Goal: Navigation & Orientation: Understand site structure

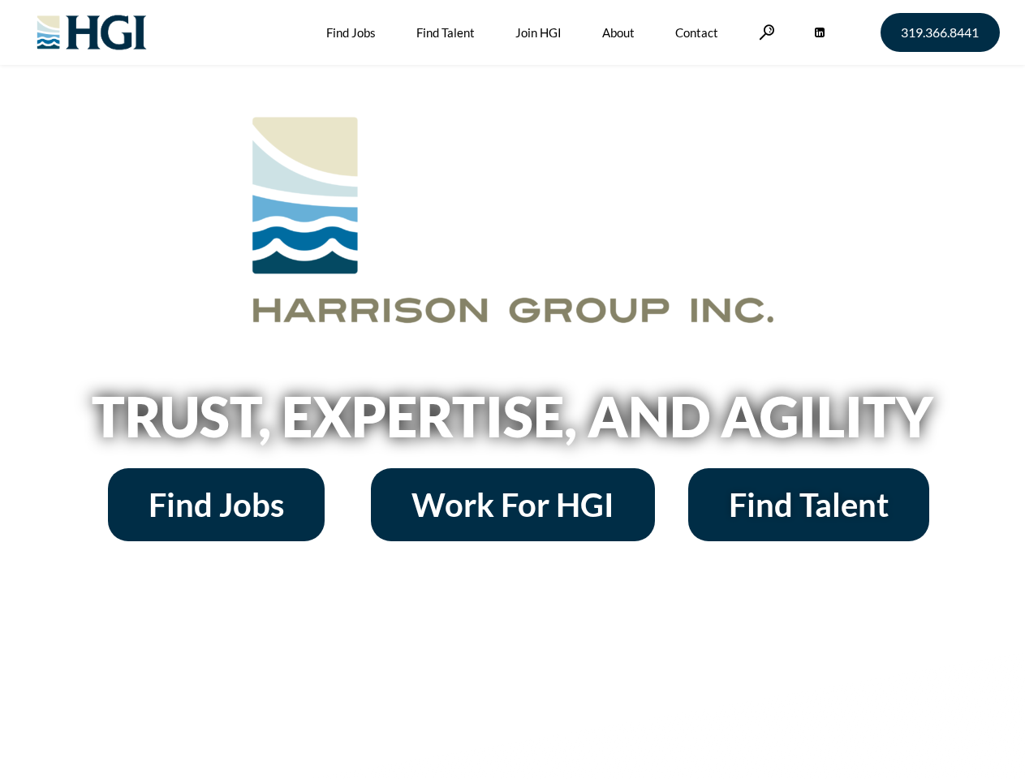
click at [512, 389] on h2 "Trust, Expertise, and Agility" at bounding box center [512, 416] width 925 height 55
click at [764, 32] on link at bounding box center [767, 31] width 16 height 15
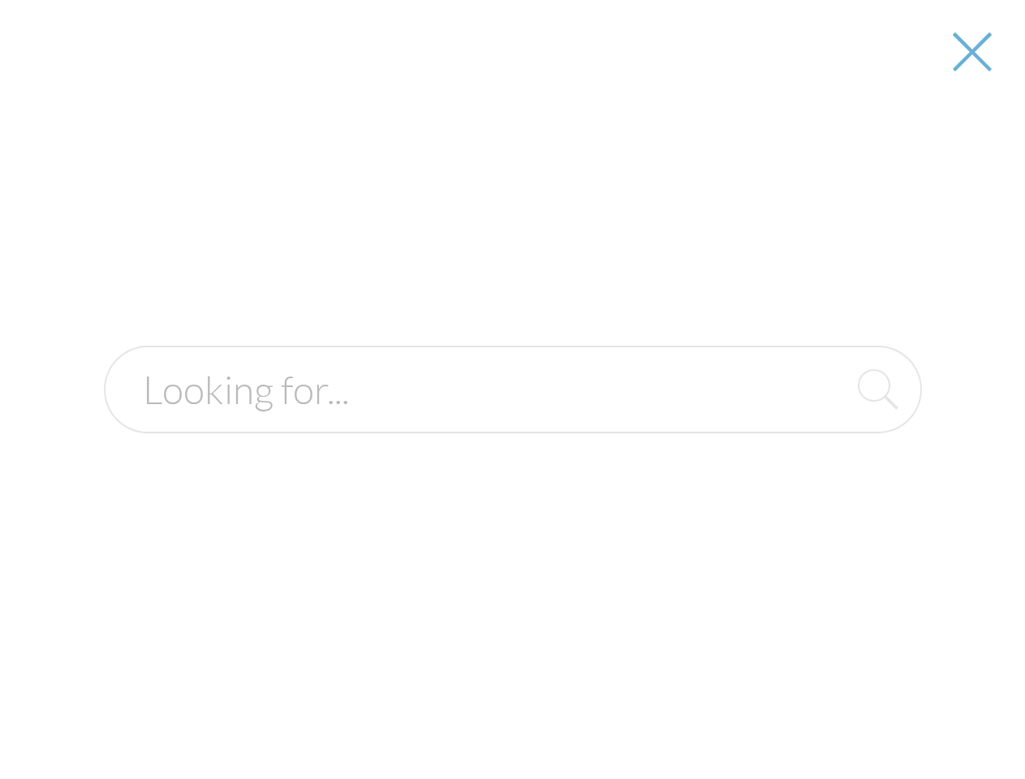
click at [512, 422] on h2 "Trust, Expertise, and Agility" at bounding box center [512, 416] width 925 height 55
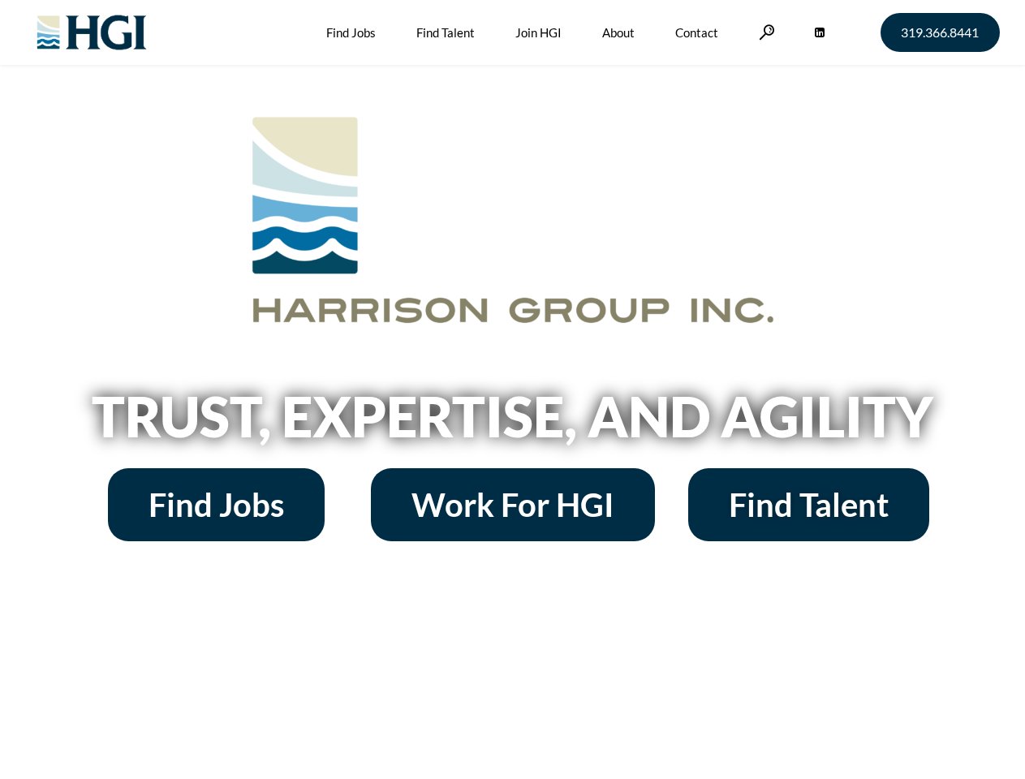
click at [512, 389] on h2 "Trust, Expertise, and Agility" at bounding box center [512, 416] width 925 height 55
click at [764, 32] on link at bounding box center [767, 31] width 16 height 15
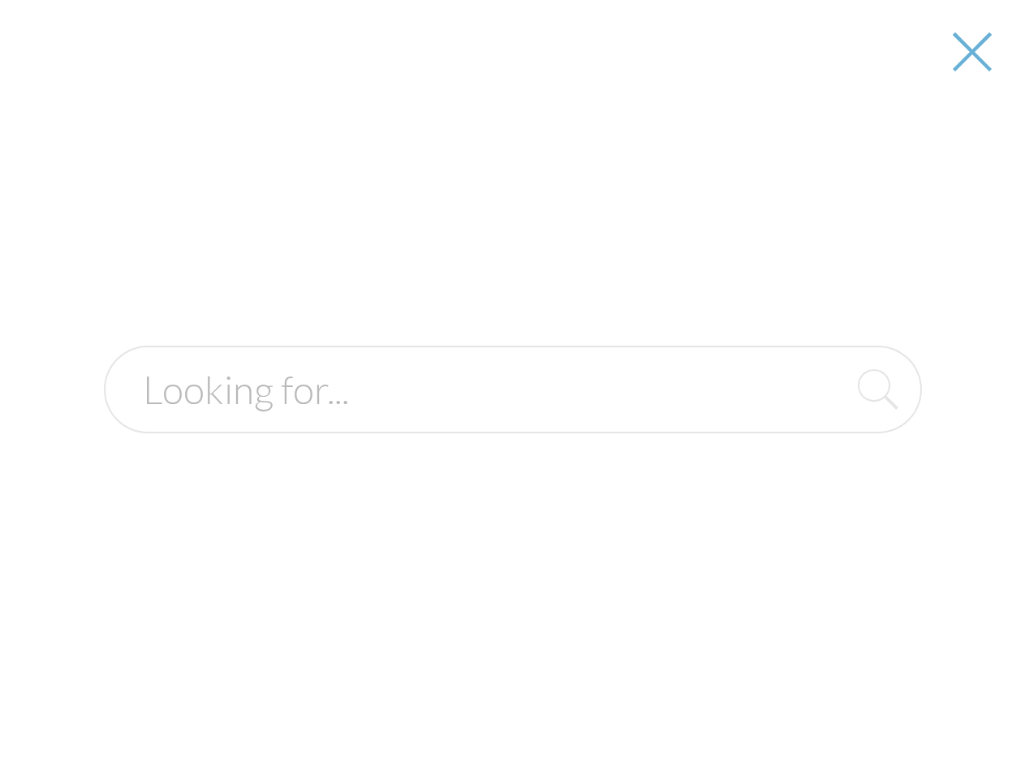
click at [512, 422] on h2 "Trust, Expertise, and Agility" at bounding box center [512, 416] width 925 height 55
